Goal: Information Seeking & Learning: Learn about a topic

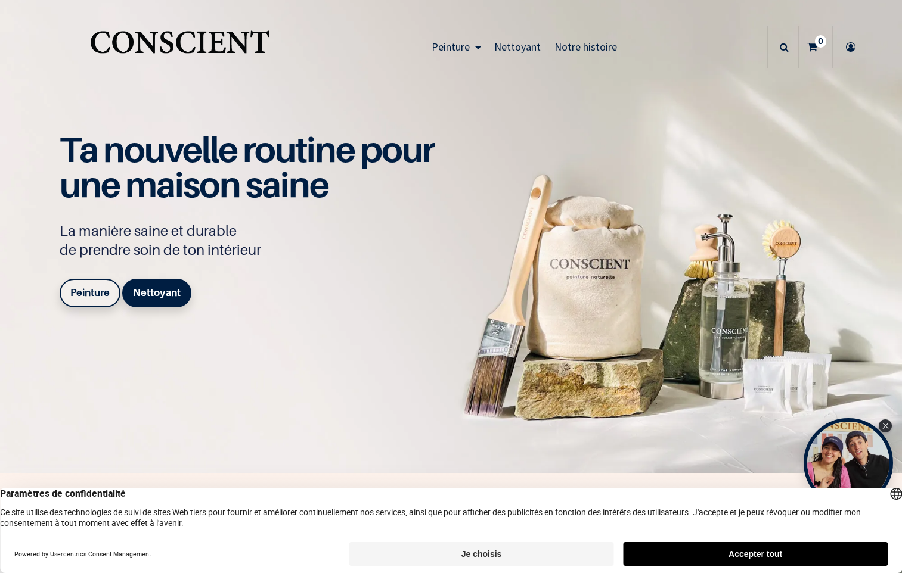
click at [494, 553] on button "Je choisis" at bounding box center [481, 554] width 265 height 24
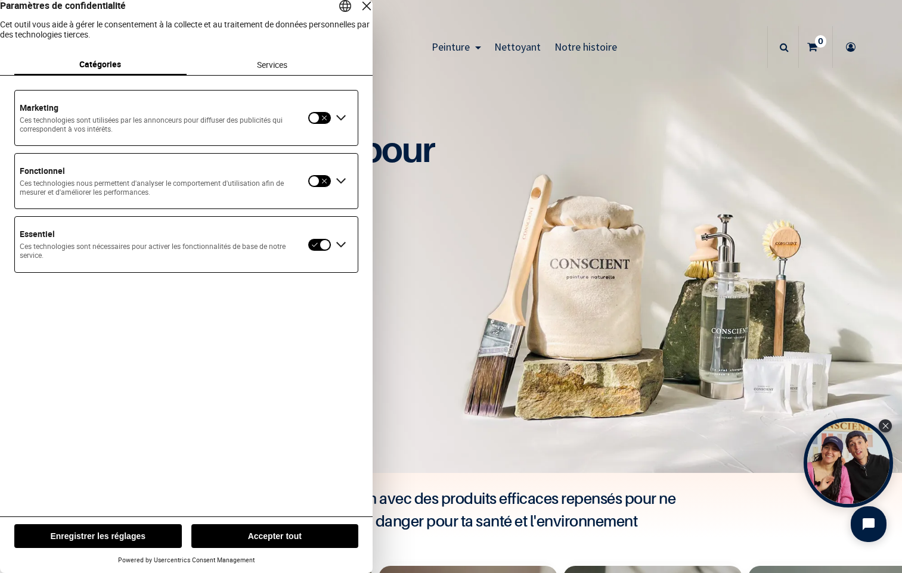
click at [358, 14] on div "Fermer la couche" at bounding box center [366, 6] width 17 height 17
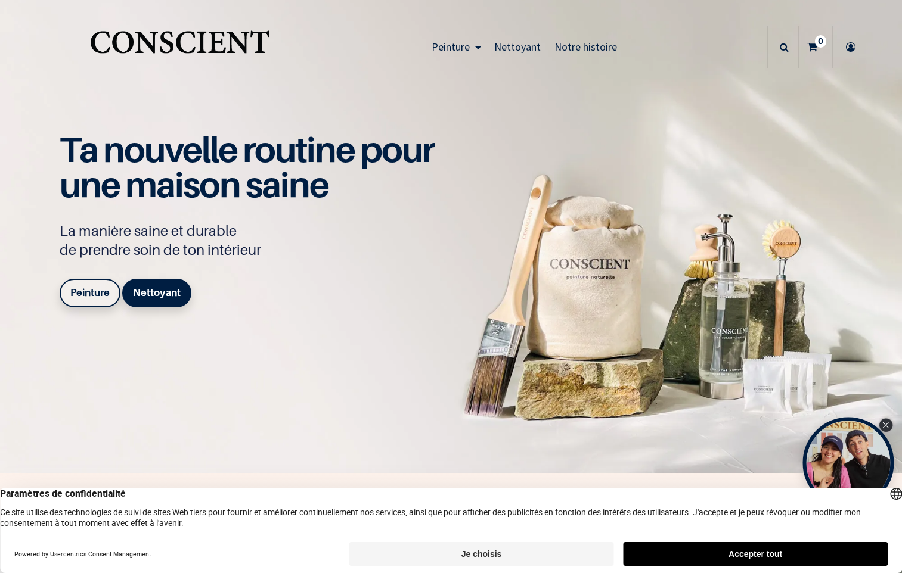
click at [883, 424] on icon "Close Tolstoy widget" at bounding box center [885, 426] width 7 height 6
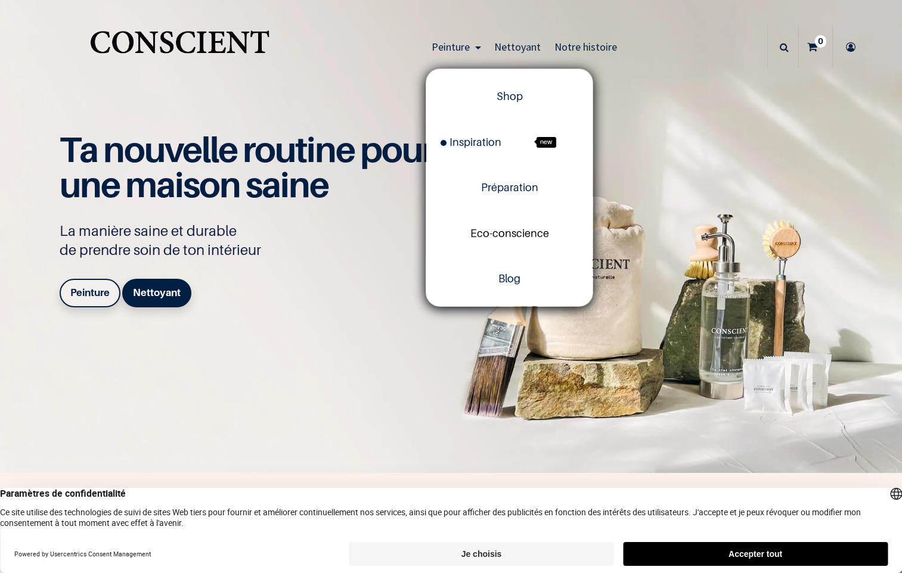
click at [483, 232] on span "Eco-conscience" at bounding box center [509, 233] width 79 height 13
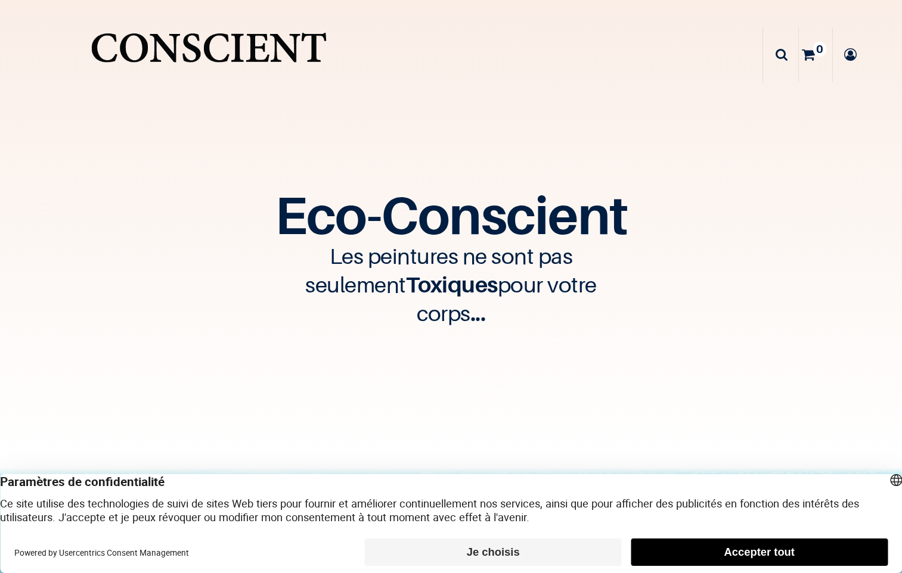
click at [539, 554] on button "Je choisis" at bounding box center [493, 552] width 257 height 27
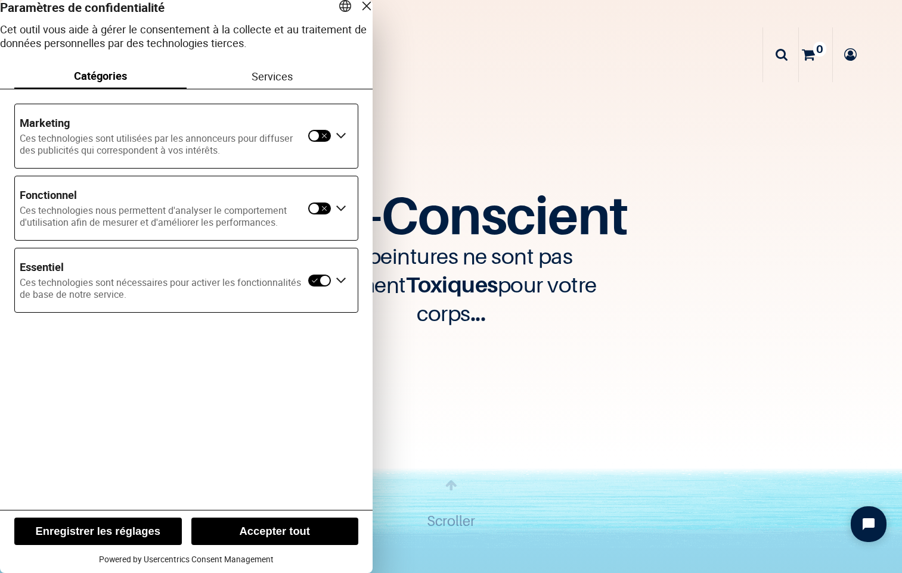
click at [358, 14] on div "Fermer la couche" at bounding box center [366, 6] width 17 height 17
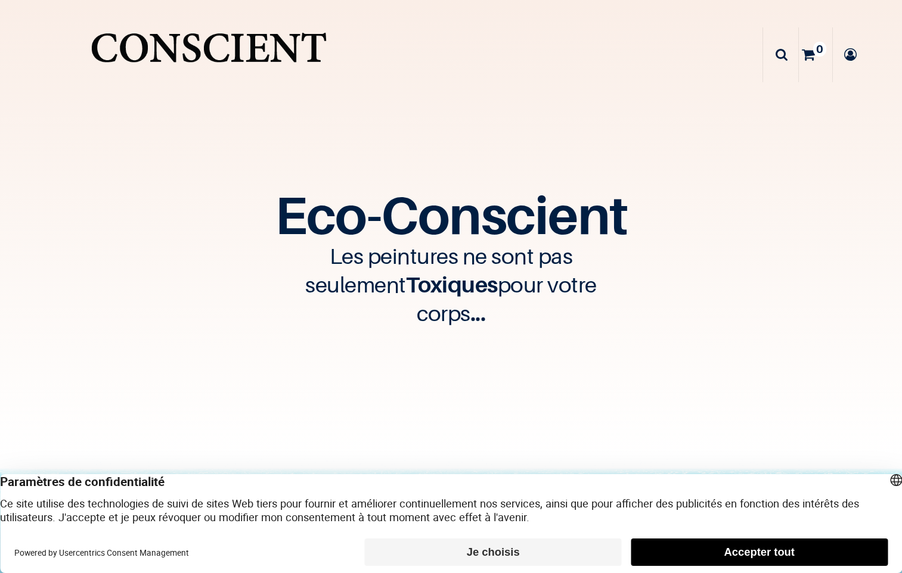
click at [502, 553] on button "Je choisis" at bounding box center [493, 552] width 257 height 27
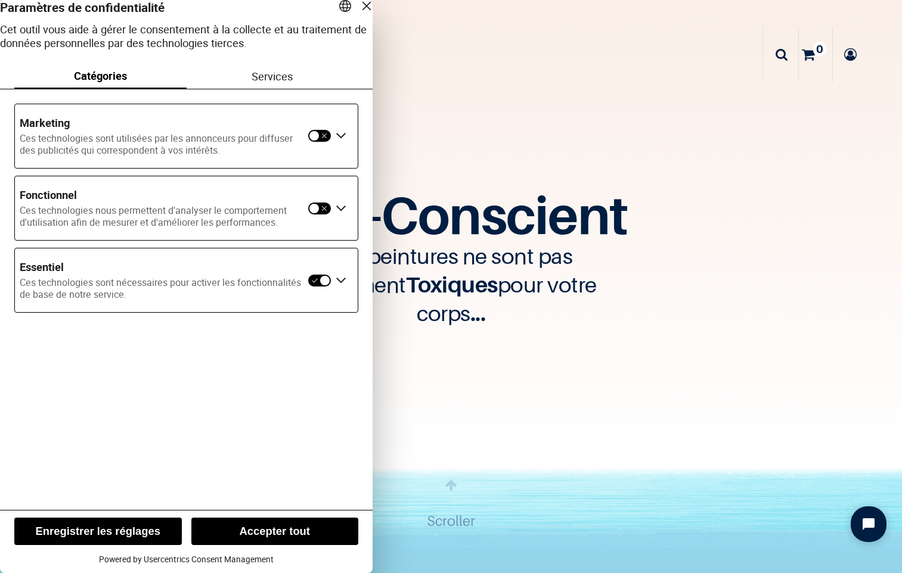
click at [100, 529] on button "Enregistrer les réglages" at bounding box center [98, 531] width 168 height 27
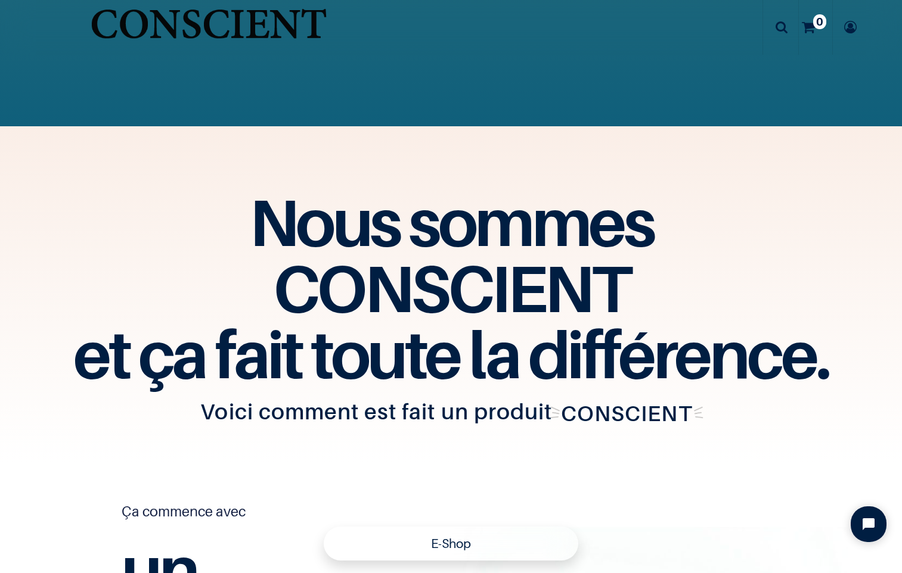
scroll to position [2346, 0]
